Goal: Transaction & Acquisition: Purchase product/service

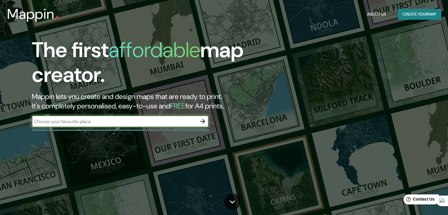
click at [149, 125] on div "​" at bounding box center [120, 122] width 177 height 12
type input "concep"
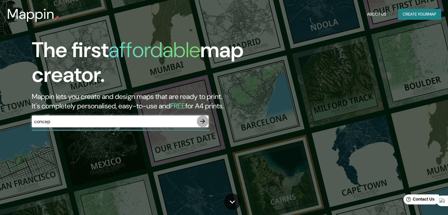
click at [204, 123] on icon "button" at bounding box center [202, 121] width 7 height 7
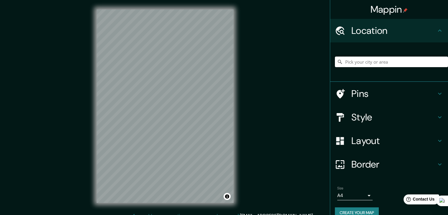
click at [395, 57] on input "Pick your city or area" at bounding box center [391, 62] width 113 height 11
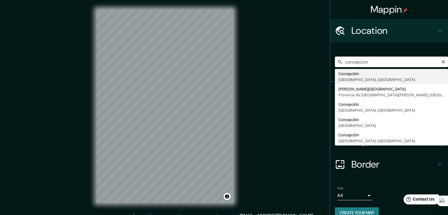
type input "[GEOGRAPHIC_DATA], [GEOGRAPHIC_DATA], [GEOGRAPHIC_DATA]"
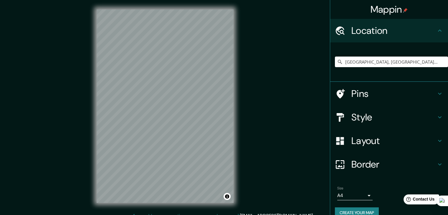
click at [356, 163] on h4 "Border" at bounding box center [394, 165] width 85 height 12
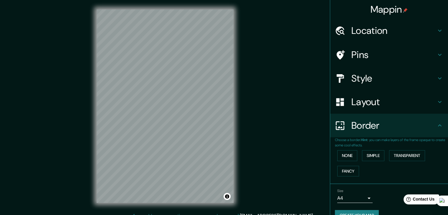
click at [370, 124] on h4 "Border" at bounding box center [394, 126] width 85 height 12
click at [425, 129] on h4 "Border" at bounding box center [394, 126] width 85 height 12
click at [435, 129] on div "Border" at bounding box center [390, 126] width 118 height 24
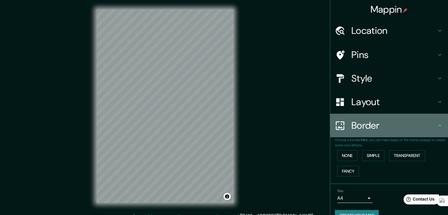
click at [438, 122] on icon at bounding box center [440, 125] width 7 height 7
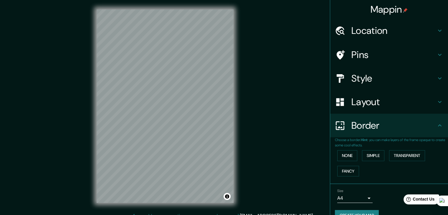
click at [430, 104] on h4 "Layout" at bounding box center [394, 102] width 85 height 12
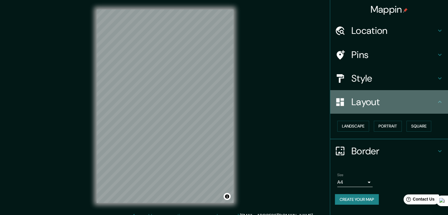
click at [427, 102] on h4 "Layout" at bounding box center [394, 102] width 85 height 12
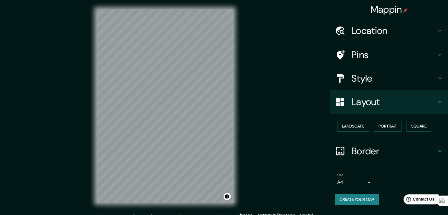
click at [435, 81] on h4 "Style" at bounding box center [394, 79] width 85 height 12
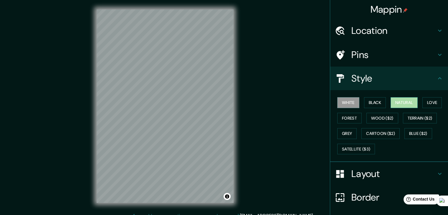
click at [395, 103] on button "Natural" at bounding box center [404, 102] width 27 height 11
click at [346, 96] on div "White Black Natural Love Forest Wood ($2) Terrain ($2) Grey Cartoon ($2) Blue (…" at bounding box center [391, 126] width 113 height 62
click at [346, 97] on button "White" at bounding box center [349, 102] width 22 height 11
click at [374, 100] on button "Black" at bounding box center [375, 102] width 22 height 11
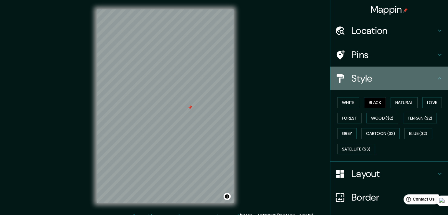
click at [402, 73] on h4 "Style" at bounding box center [394, 79] width 85 height 12
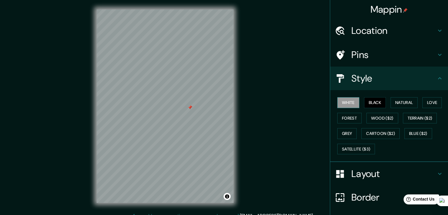
click at [349, 103] on button "White" at bounding box center [349, 102] width 22 height 11
click at [365, 101] on button "Black" at bounding box center [375, 102] width 22 height 11
click at [215, 78] on div at bounding box center [215, 79] width 5 height 5
